Goal: Task Accomplishment & Management: Use online tool/utility

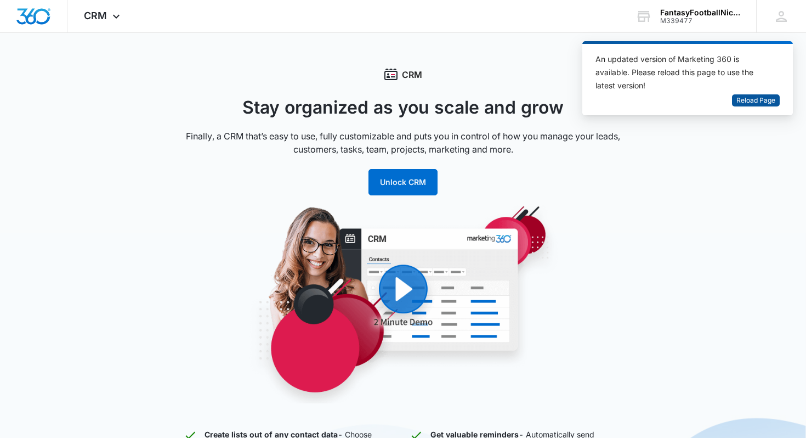
click at [753, 103] on span "Reload Page" at bounding box center [756, 100] width 39 height 10
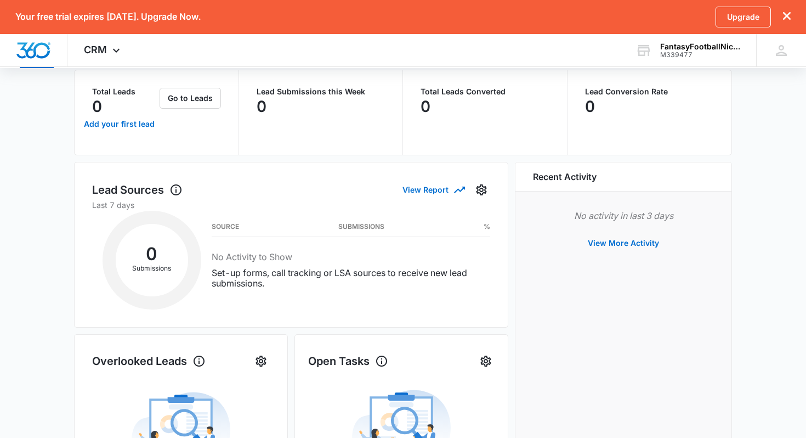
scroll to position [88, 0]
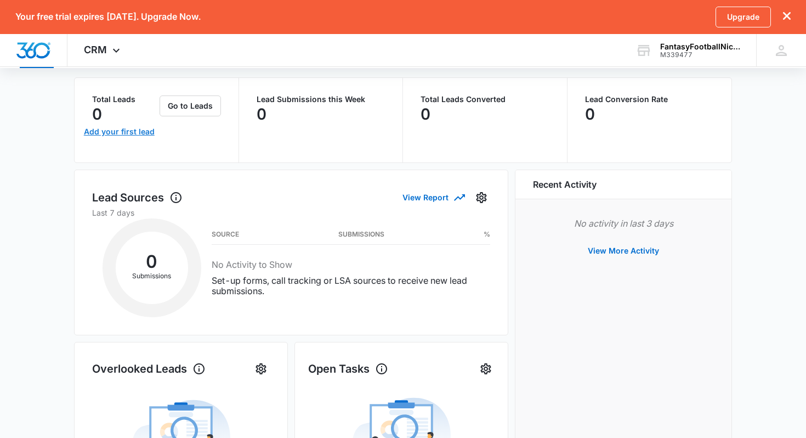
click at [139, 135] on link "Add your first lead" at bounding box center [119, 132] width 76 height 26
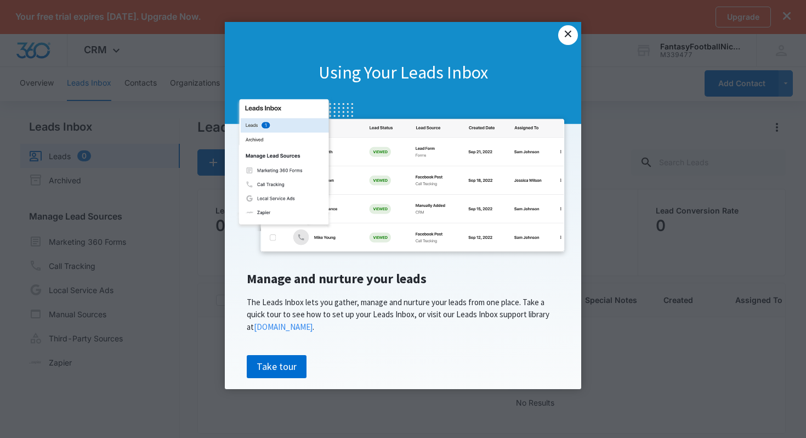
click at [573, 33] on link "×" at bounding box center [569, 35] width 20 height 20
